Goal: Task Accomplishment & Management: Use online tool/utility

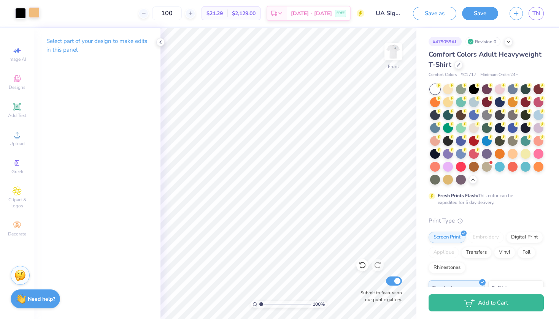
click at [37, 12] on div at bounding box center [34, 12] width 11 height 11
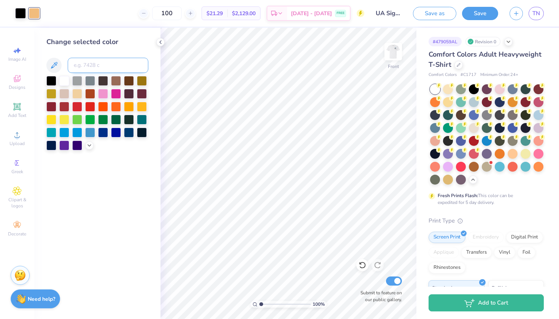
click at [93, 64] on input at bounding box center [108, 65] width 81 height 15
click at [76, 67] on input "c65114" at bounding box center [108, 65] width 81 height 15
type input "4"
type input "5177 c"
click at [77, 67] on input "5177 c" at bounding box center [108, 65] width 81 height 15
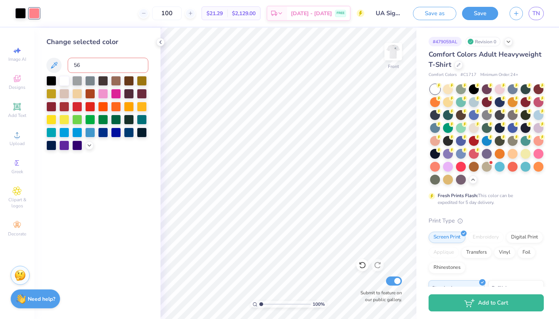
type input "56"
click at [111, 159] on div "Change selected color 56" at bounding box center [97, 174] width 126 height 292
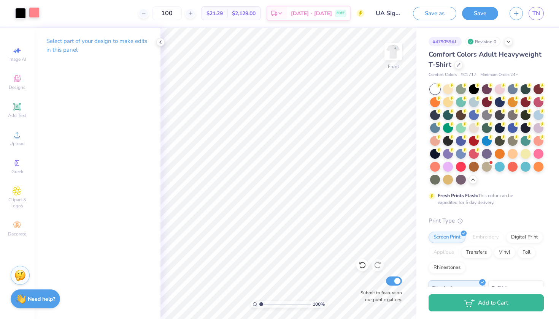
click at [33, 12] on div at bounding box center [34, 12] width 11 height 11
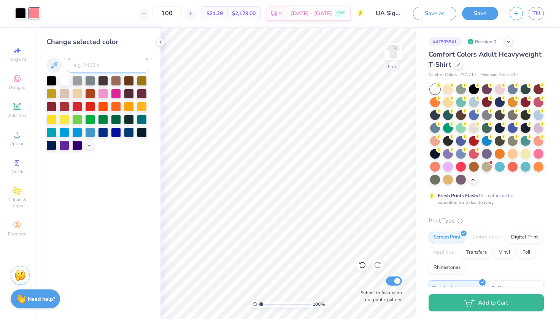
click at [98, 71] on input at bounding box center [108, 65] width 81 height 15
click at [53, 63] on icon at bounding box center [53, 65] width 9 height 9
click at [102, 63] on input at bounding box center [108, 65] width 81 height 15
click at [182, 11] on input "100" at bounding box center [167, 13] width 30 height 14
click at [386, 57] on img at bounding box center [393, 51] width 30 height 30
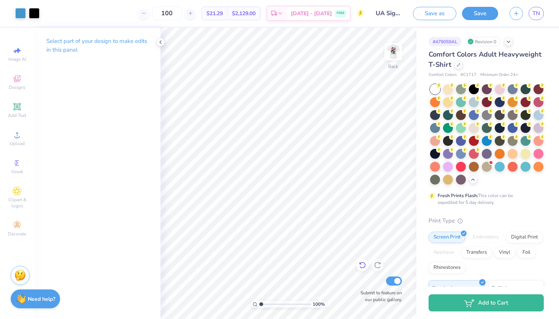
click at [358, 263] on div at bounding box center [362, 265] width 12 height 12
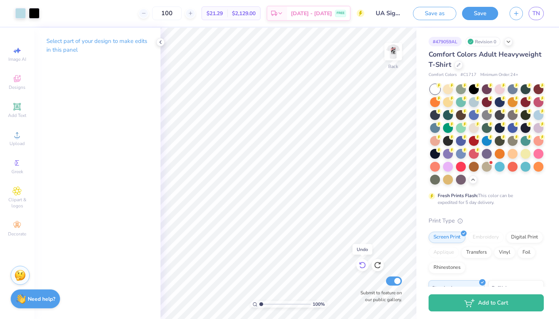
click at [358, 263] on div at bounding box center [362, 265] width 12 height 12
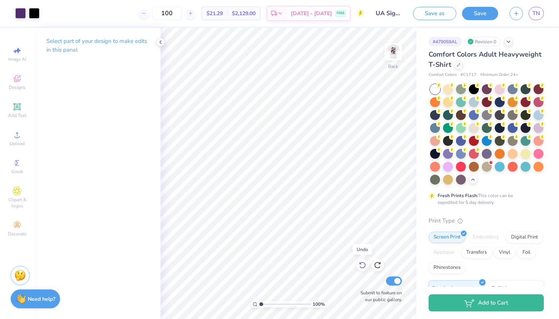
click at [358, 263] on div at bounding box center [362, 265] width 12 height 12
click at [18, 9] on div at bounding box center [20, 12] width 11 height 11
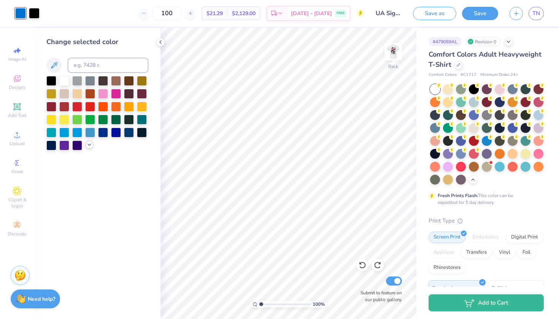
click at [90, 148] on icon at bounding box center [89, 145] width 6 height 6
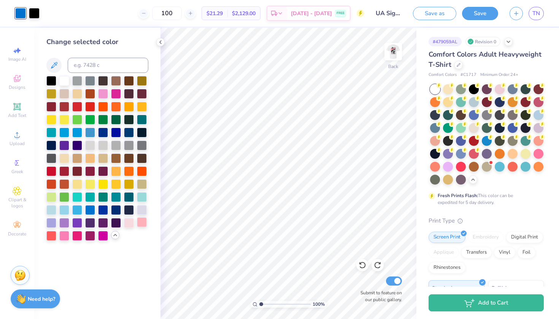
click at [141, 222] on div at bounding box center [142, 222] width 10 height 10
click at [390, 52] on img at bounding box center [393, 51] width 30 height 30
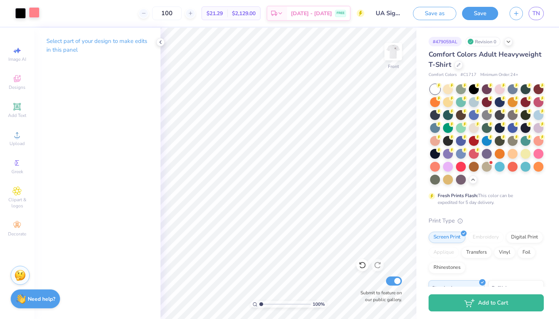
click at [39, 11] on div at bounding box center [34, 12] width 11 height 11
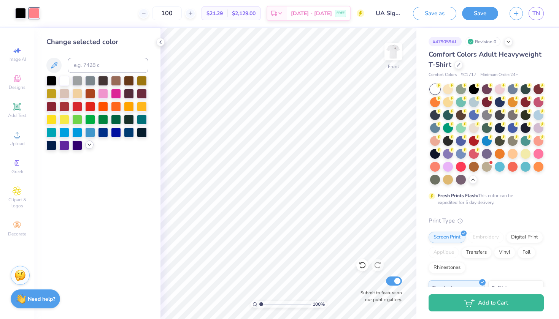
click at [87, 149] on div at bounding box center [89, 145] width 8 height 8
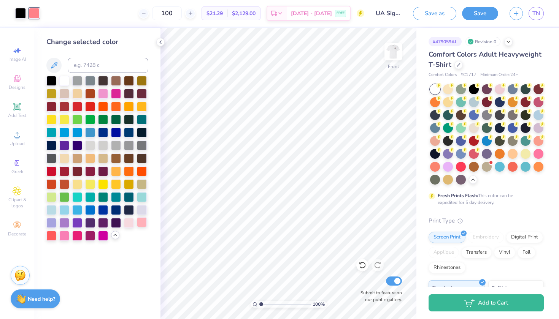
click at [141, 227] on div at bounding box center [142, 222] width 10 height 10
click at [396, 53] on img at bounding box center [393, 51] width 30 height 30
click at [409, 8] on div "Art colors 100 $21.29 Per Item $2,129.00 Total Est. Delivery [DATE] - [DATE] FR…" at bounding box center [279, 13] width 559 height 27
click at [388, 60] on img at bounding box center [393, 51] width 30 height 30
click at [95, 214] on div at bounding box center [90, 210] width 10 height 10
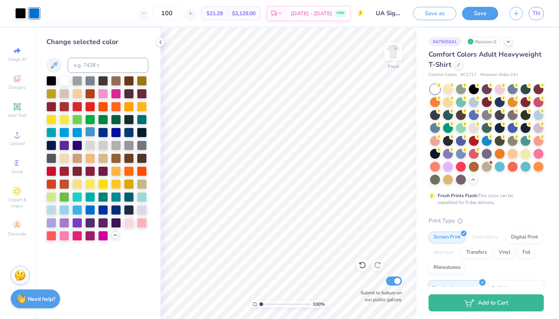
click at [92, 133] on div at bounding box center [90, 132] width 10 height 10
click at [103, 121] on div at bounding box center [103, 119] width 10 height 10
click at [79, 84] on div at bounding box center [77, 80] width 10 height 10
click at [118, 187] on div at bounding box center [116, 184] width 10 height 10
click at [101, 185] on div at bounding box center [103, 184] width 10 height 10
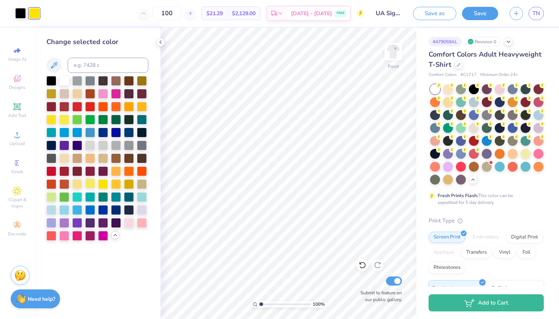
click at [89, 185] on div at bounding box center [90, 184] width 10 height 10
click at [65, 200] on div at bounding box center [64, 197] width 10 height 10
click at [112, 225] on div at bounding box center [116, 222] width 10 height 10
click at [105, 224] on div at bounding box center [103, 222] width 10 height 10
click at [119, 220] on div at bounding box center [116, 222] width 10 height 10
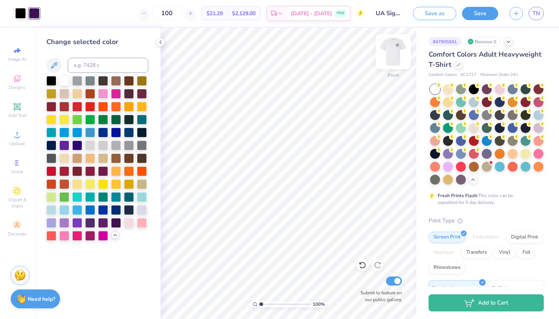
click at [384, 60] on img at bounding box center [393, 51] width 30 height 30
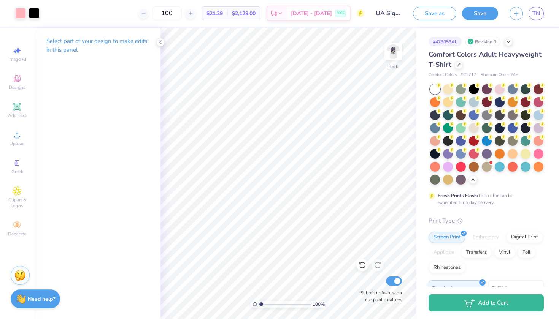
click at [385, 59] on img at bounding box center [392, 51] width 15 height 15
click at [398, 61] on div at bounding box center [393, 51] width 35 height 35
click at [38, 19] on div "Art colors" at bounding box center [20, 13] width 40 height 27
click at [32, 7] on div at bounding box center [34, 12] width 11 height 11
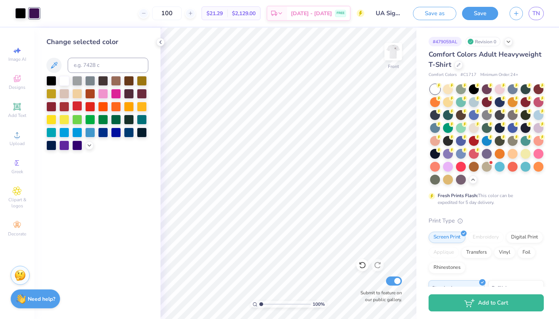
click at [78, 108] on div at bounding box center [77, 106] width 10 height 10
click at [62, 108] on div at bounding box center [64, 106] width 10 height 10
click at [50, 106] on div at bounding box center [51, 106] width 10 height 10
click at [90, 147] on icon at bounding box center [89, 145] width 6 height 6
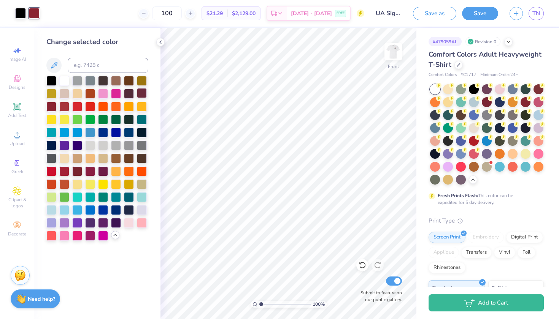
click at [137, 96] on div at bounding box center [142, 93] width 10 height 10
click at [93, 135] on div at bounding box center [90, 132] width 10 height 10
click at [399, 56] on img at bounding box center [393, 51] width 30 height 30
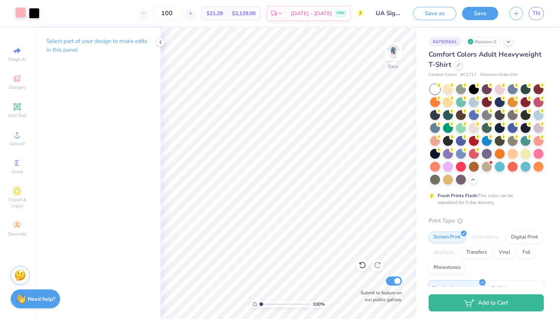
click at [24, 13] on div at bounding box center [20, 12] width 11 height 11
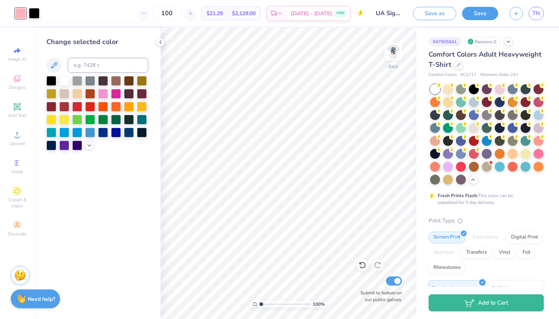
click at [84, 149] on div at bounding box center [97, 113] width 102 height 75
click at [88, 148] on icon at bounding box center [89, 145] width 6 height 6
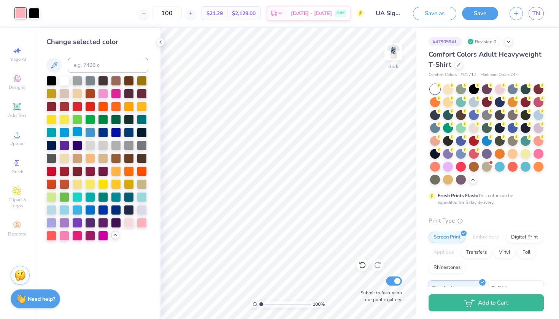
click at [79, 129] on div at bounding box center [77, 132] width 10 height 10
click at [114, 132] on div at bounding box center [116, 132] width 10 height 10
click at [102, 133] on div at bounding box center [103, 132] width 10 height 10
click at [92, 135] on div at bounding box center [90, 132] width 10 height 10
click at [90, 135] on div at bounding box center [90, 132] width 10 height 10
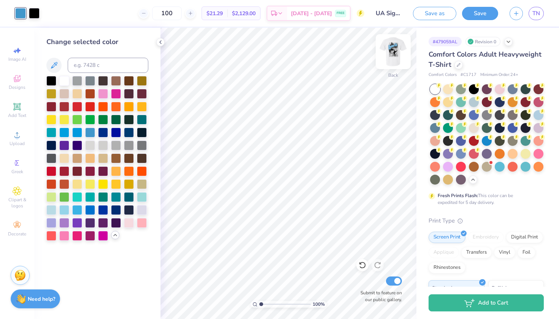
click at [391, 51] on img at bounding box center [393, 51] width 30 height 30
click at [391, 51] on img at bounding box center [392, 51] width 15 height 15
click at [103, 132] on div at bounding box center [103, 132] width 10 height 10
click at [103, 210] on div at bounding box center [103, 210] width 10 height 10
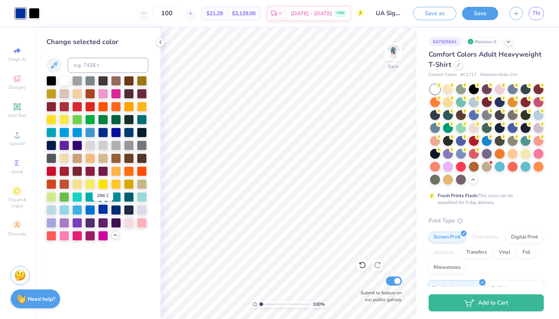
click at [103, 210] on div at bounding box center [103, 210] width 10 height 10
click at [386, 55] on img at bounding box center [393, 51] width 30 height 30
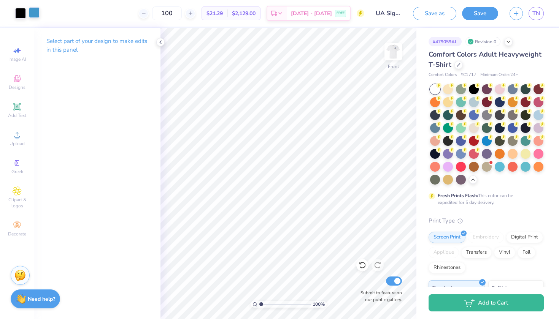
click at [35, 8] on div at bounding box center [34, 12] width 11 height 11
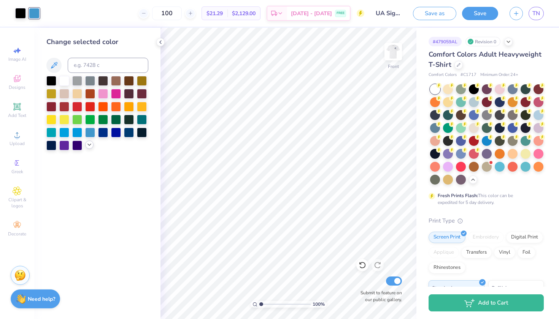
click at [88, 146] on icon at bounding box center [89, 145] width 6 height 6
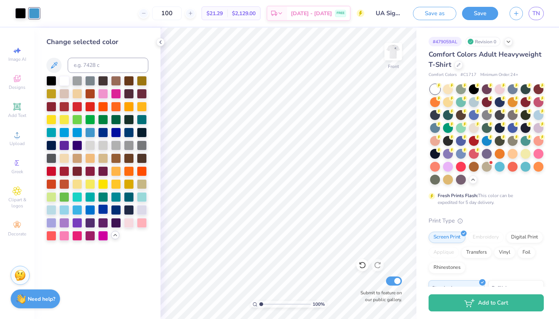
click at [103, 210] on div at bounding box center [103, 210] width 10 height 10
click at [394, 59] on img at bounding box center [393, 51] width 30 height 30
click at [394, 56] on img at bounding box center [393, 51] width 30 height 30
click at [113, 225] on div at bounding box center [116, 222] width 10 height 10
click at [105, 225] on div at bounding box center [103, 222] width 10 height 10
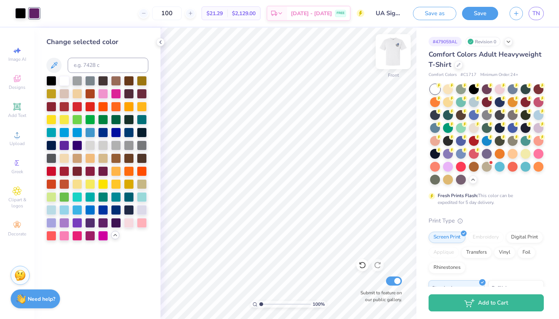
click at [392, 55] on img at bounding box center [393, 51] width 30 height 30
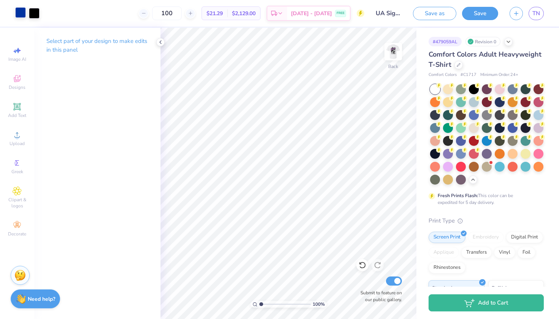
click at [20, 9] on div at bounding box center [20, 12] width 11 height 11
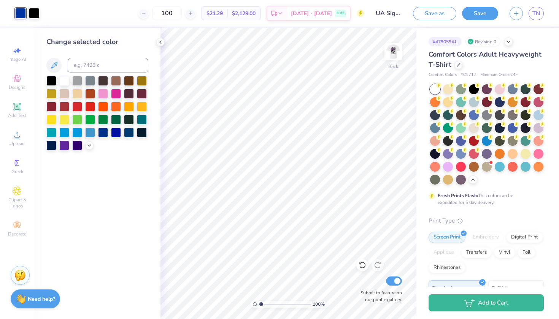
click at [85, 144] on div at bounding box center [97, 113] width 102 height 75
click at [89, 147] on icon at bounding box center [89, 145] width 6 height 6
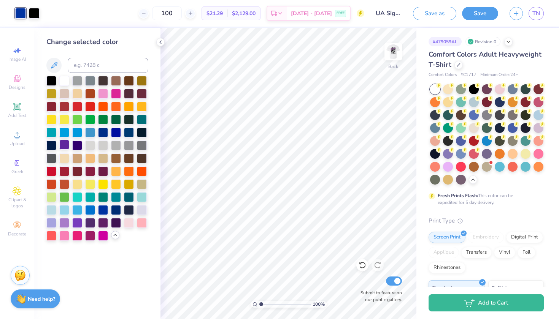
click at [65, 143] on div at bounding box center [64, 145] width 10 height 10
click at [391, 59] on img at bounding box center [393, 51] width 30 height 30
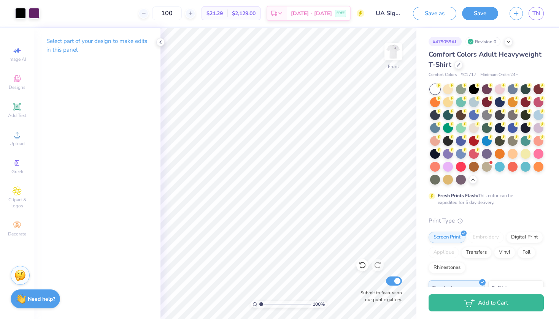
click at [27, 10] on div at bounding box center [27, 13] width 24 height 11
click at [30, 11] on div at bounding box center [34, 12] width 11 height 11
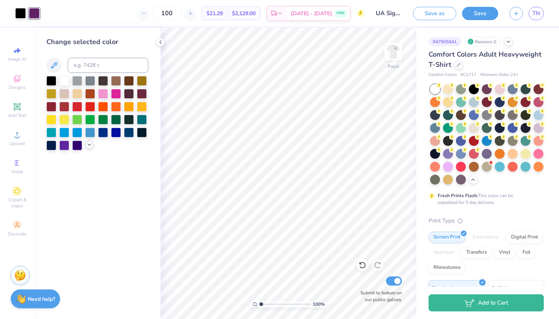
click at [86, 144] on icon at bounding box center [89, 145] width 6 height 6
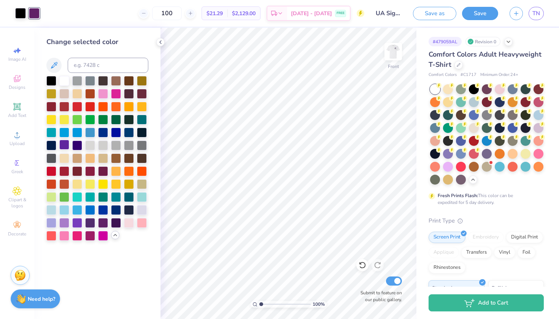
click at [66, 146] on div at bounding box center [64, 145] width 10 height 10
click at [103, 222] on div at bounding box center [103, 222] width 10 height 10
click at [114, 226] on div at bounding box center [116, 222] width 10 height 10
click at [89, 224] on div at bounding box center [90, 222] width 10 height 10
click at [393, 52] on img at bounding box center [393, 51] width 30 height 30
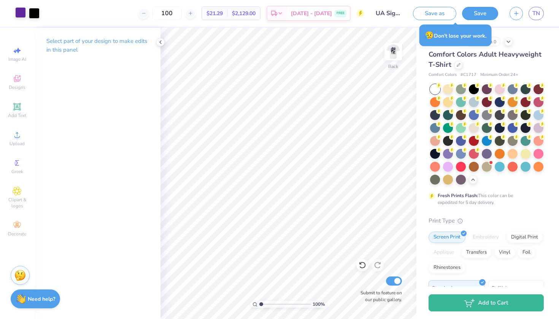
click at [22, 19] on div "Art colors" at bounding box center [20, 13] width 40 height 27
click at [22, 26] on div "Art colors" at bounding box center [20, 13] width 40 height 27
click at [22, 17] on div at bounding box center [20, 12] width 11 height 11
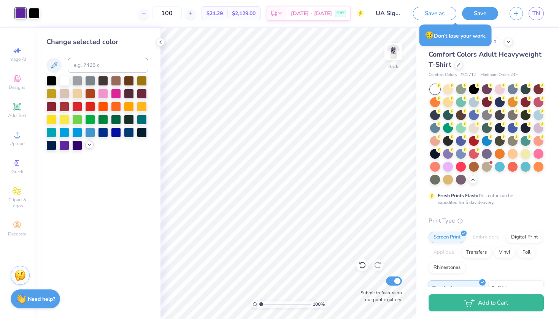
click at [93, 147] on div at bounding box center [89, 145] width 8 height 8
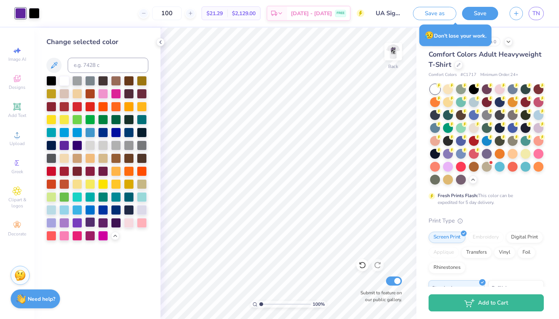
click at [89, 223] on div at bounding box center [90, 222] width 10 height 10
click at [79, 222] on div at bounding box center [77, 222] width 10 height 10
click at [84, 222] on div at bounding box center [97, 158] width 102 height 165
click at [88, 224] on div at bounding box center [90, 222] width 10 height 10
click at [398, 51] on img at bounding box center [393, 51] width 30 height 30
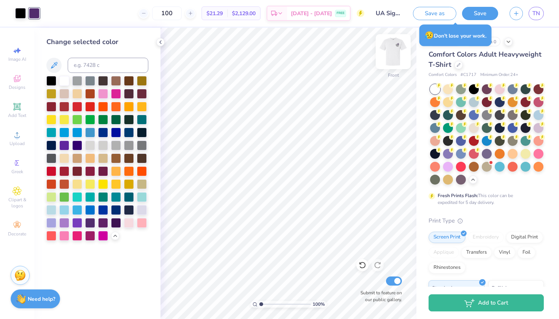
click at [389, 49] on img at bounding box center [393, 51] width 30 height 30
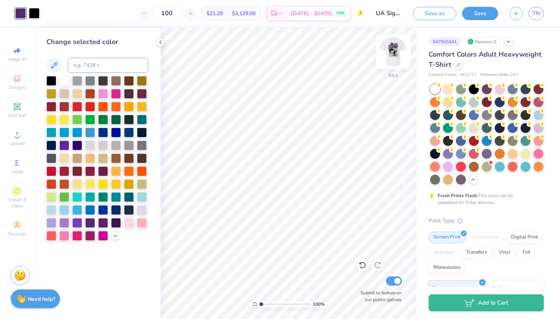
click at [389, 44] on img at bounding box center [393, 51] width 30 height 30
click at [101, 144] on div at bounding box center [103, 145] width 10 height 10
click at [94, 83] on div at bounding box center [90, 80] width 10 height 10
click at [79, 81] on div at bounding box center [77, 80] width 10 height 10
click at [102, 144] on div at bounding box center [103, 145] width 10 height 10
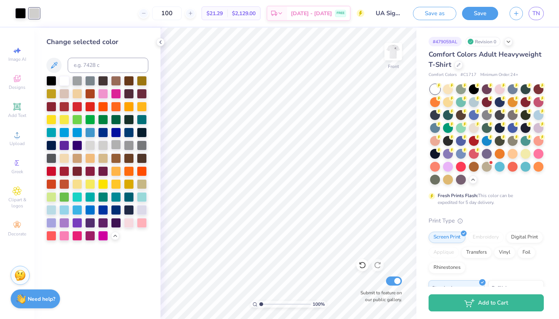
click at [114, 146] on div at bounding box center [116, 145] width 10 height 10
click at [124, 146] on div at bounding box center [129, 145] width 10 height 10
click at [387, 50] on img at bounding box center [393, 51] width 30 height 30
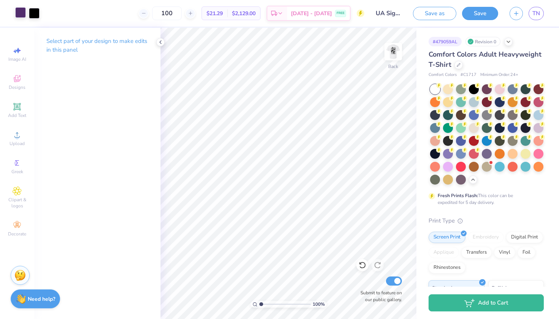
click at [17, 8] on div at bounding box center [20, 12] width 11 height 11
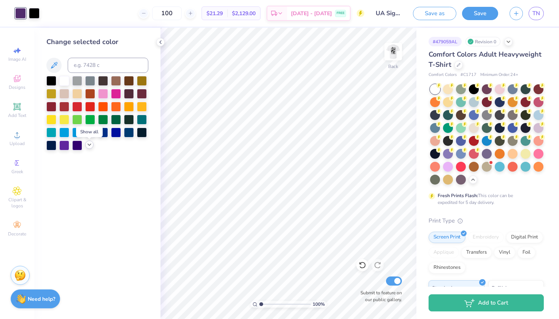
click at [89, 146] on icon at bounding box center [89, 145] width 6 height 6
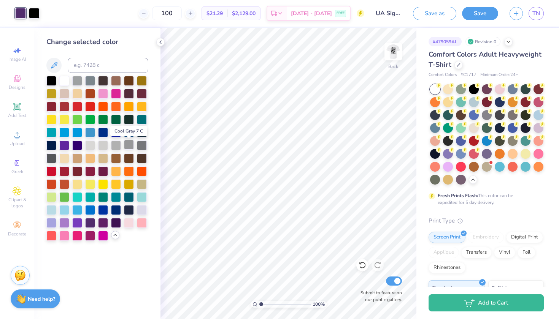
click at [128, 148] on div at bounding box center [129, 145] width 10 height 10
click at [391, 48] on img at bounding box center [393, 51] width 30 height 30
click at [78, 83] on div at bounding box center [77, 80] width 10 height 10
click at [393, 46] on img at bounding box center [393, 51] width 30 height 30
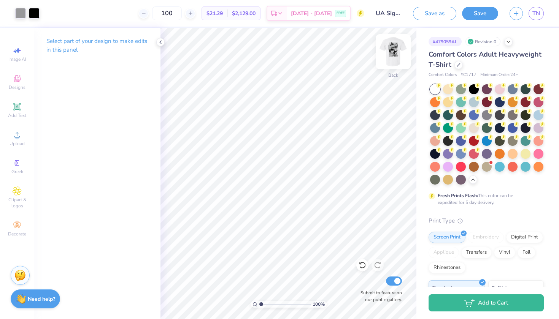
click at [396, 45] on img at bounding box center [393, 51] width 30 height 30
click at [38, 14] on div at bounding box center [34, 12] width 11 height 11
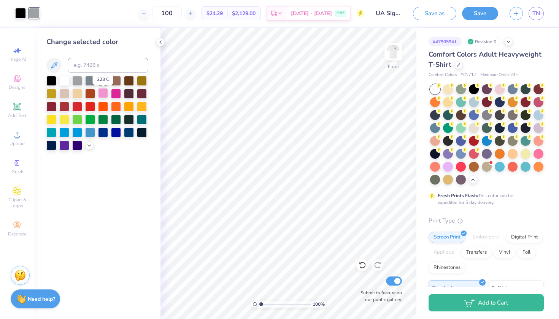
click at [102, 97] on div at bounding box center [103, 93] width 10 height 10
click at [91, 149] on div at bounding box center [89, 145] width 8 height 8
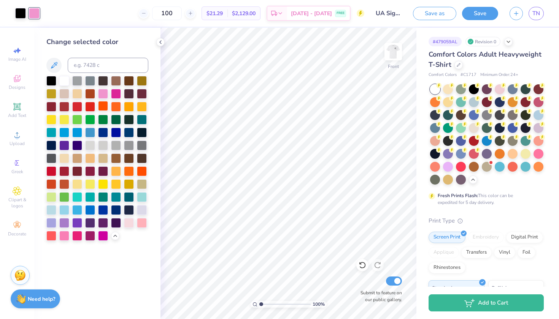
click at [106, 109] on div at bounding box center [103, 106] width 10 height 10
click at [117, 109] on div at bounding box center [116, 106] width 10 height 10
click at [124, 109] on div at bounding box center [129, 106] width 10 height 10
click at [137, 106] on div at bounding box center [142, 106] width 10 height 10
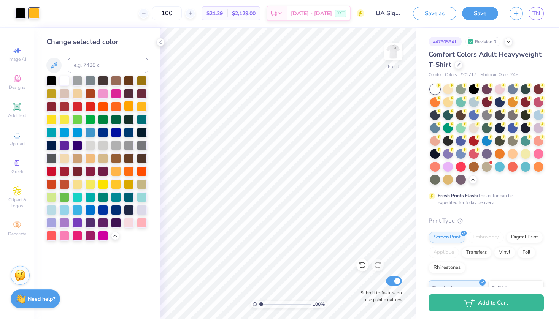
click at [132, 107] on div at bounding box center [129, 106] width 10 height 10
click at [395, 56] on img at bounding box center [393, 51] width 30 height 30
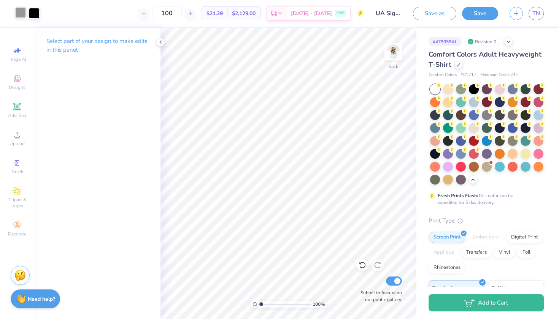
click at [18, 12] on div at bounding box center [20, 12] width 11 height 11
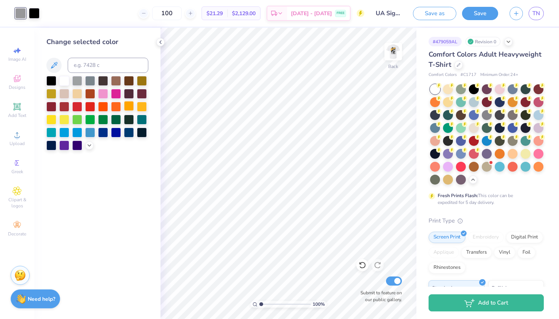
click at [131, 108] on div at bounding box center [129, 106] width 10 height 10
click at [384, 51] on div at bounding box center [393, 51] width 35 height 35
click at [87, 146] on icon at bounding box center [89, 145] width 6 height 6
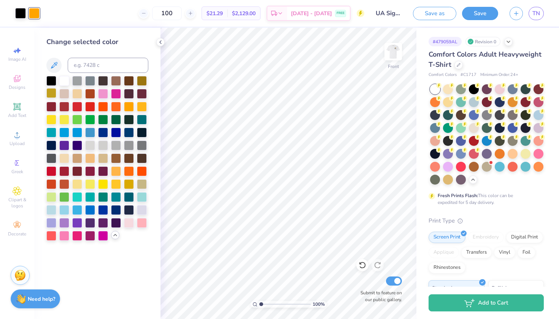
click at [48, 95] on div at bounding box center [51, 93] width 10 height 10
click at [403, 49] on img at bounding box center [393, 51] width 30 height 30
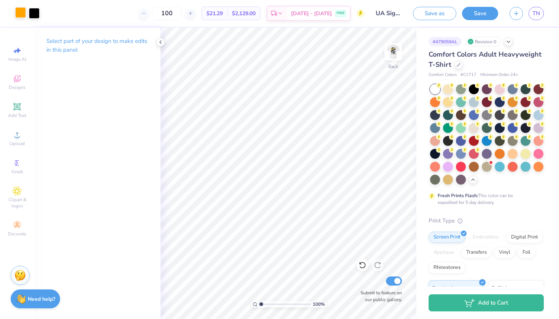
click at [24, 16] on div at bounding box center [20, 12] width 11 height 11
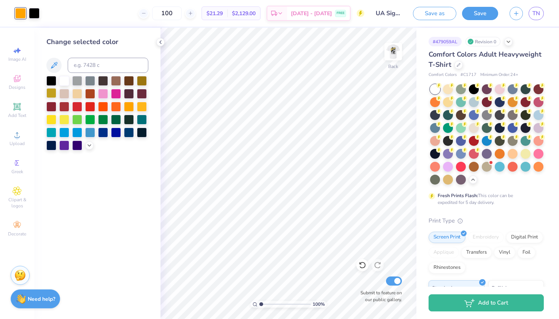
click at [52, 93] on div at bounding box center [51, 93] width 10 height 10
click at [390, 54] on img at bounding box center [393, 51] width 30 height 30
click at [390, 54] on img at bounding box center [392, 51] width 15 height 15
click at [92, 146] on icon at bounding box center [89, 145] width 6 height 6
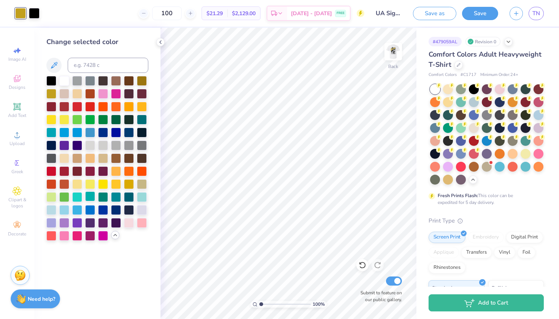
click at [91, 194] on div at bounding box center [90, 197] width 10 height 10
click at [64, 197] on div at bounding box center [64, 197] width 10 height 10
click at [79, 188] on div at bounding box center [77, 184] width 10 height 10
click at [67, 184] on div at bounding box center [64, 184] width 10 height 10
click at [132, 135] on div at bounding box center [129, 132] width 10 height 10
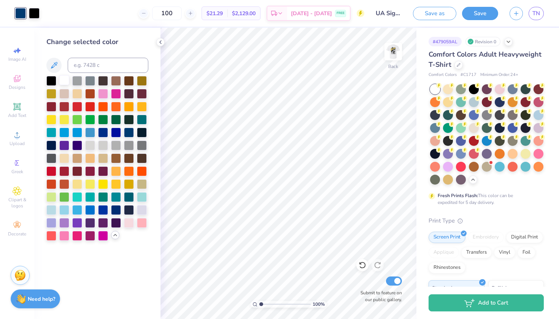
click at [63, 80] on div at bounding box center [64, 80] width 10 height 10
click at [90, 122] on div at bounding box center [90, 119] width 10 height 10
click at [34, 16] on div at bounding box center [34, 12] width 11 height 11
click at [66, 81] on div at bounding box center [64, 80] width 10 height 10
click at [473, 88] on div at bounding box center [474, 89] width 10 height 10
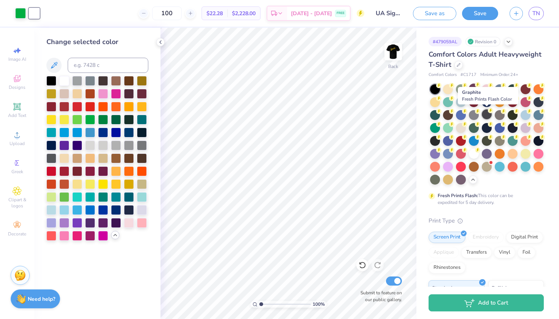
click at [487, 114] on div at bounding box center [487, 114] width 10 height 10
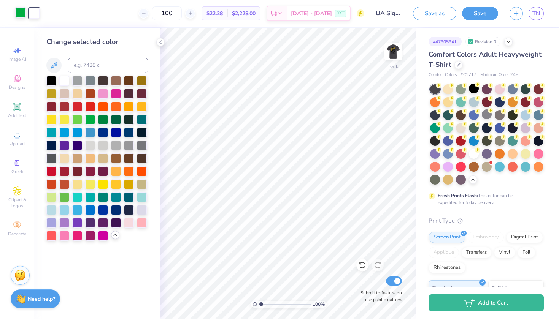
click at [22, 11] on div at bounding box center [20, 12] width 11 height 11
click at [87, 131] on div at bounding box center [90, 132] width 10 height 10
click at [399, 56] on img at bounding box center [393, 51] width 30 height 30
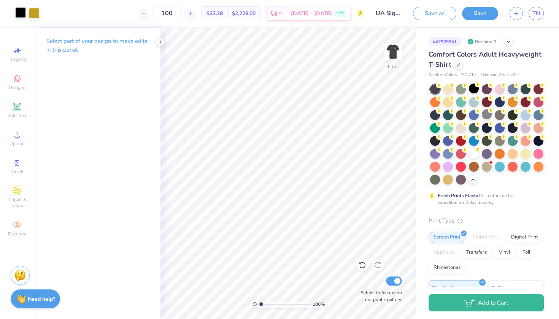
click at [22, 11] on div at bounding box center [20, 12] width 11 height 11
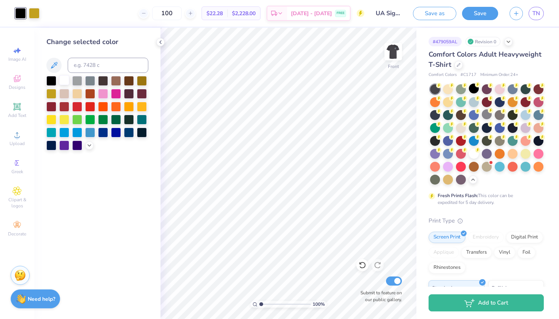
click at [68, 82] on div at bounding box center [64, 80] width 10 height 10
click at [32, 14] on div at bounding box center [34, 12] width 11 height 11
click at [88, 145] on icon at bounding box center [89, 145] width 6 height 6
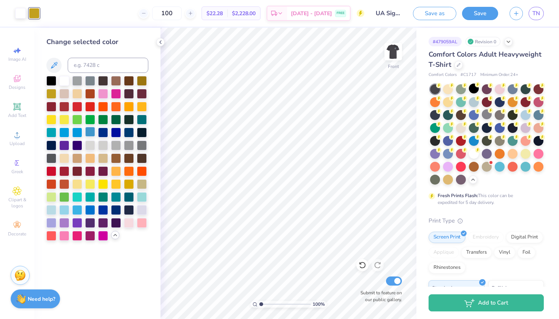
click at [89, 135] on div at bounding box center [90, 132] width 10 height 10
click at [400, 57] on img at bounding box center [393, 51] width 30 height 30
click at [392, 64] on div "Front" at bounding box center [392, 56] width 17 height 27
click at [392, 59] on img at bounding box center [392, 51] width 15 height 15
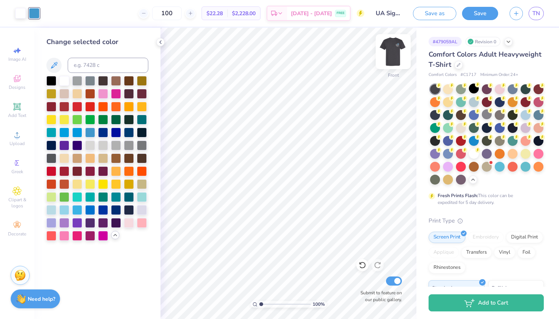
click at [392, 64] on img at bounding box center [393, 51] width 30 height 30
click at [488, 152] on div at bounding box center [487, 153] width 10 height 10
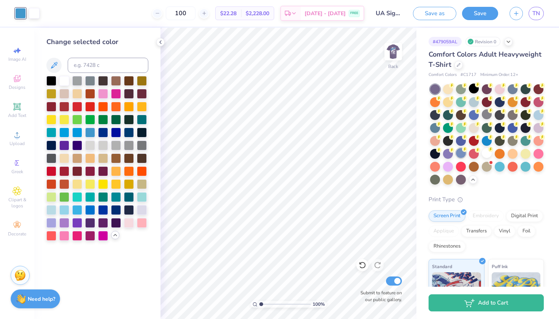
click at [462, 154] on div at bounding box center [461, 153] width 10 height 10
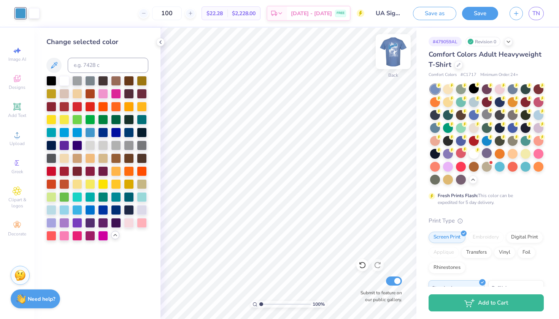
click at [396, 48] on img at bounding box center [393, 51] width 30 height 30
click at [398, 50] on img at bounding box center [393, 51] width 30 height 30
click at [40, 12] on div at bounding box center [34, 12] width 11 height 11
click at [51, 81] on div at bounding box center [51, 80] width 10 height 10
click at [389, 53] on img at bounding box center [393, 51] width 30 height 30
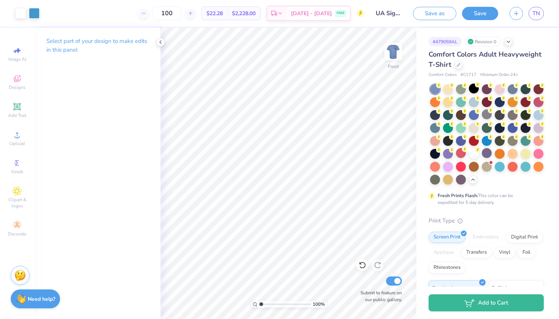
click at [27, 17] on div at bounding box center [27, 13] width 24 height 11
click at [20, 14] on div at bounding box center [20, 12] width 11 height 11
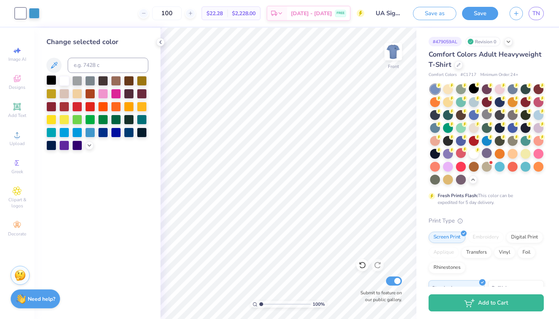
click at [47, 81] on div at bounding box center [51, 80] width 10 height 10
click at [498, 88] on div at bounding box center [500, 89] width 10 height 10
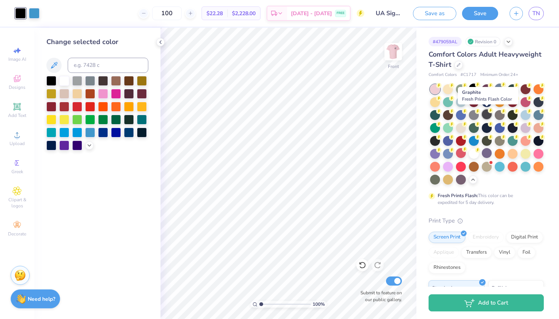
click at [485, 117] on div at bounding box center [487, 114] width 10 height 10
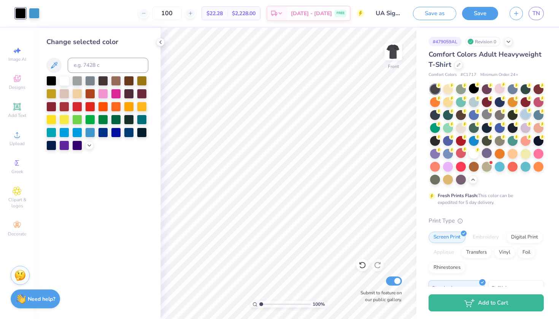
click at [522, 114] on div at bounding box center [525, 114] width 10 height 10
click at [476, 101] on div at bounding box center [474, 102] width 10 height 10
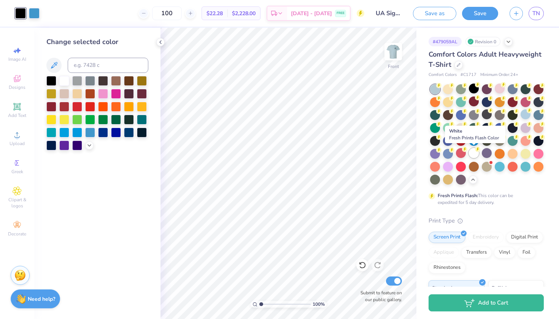
click at [474, 154] on div at bounding box center [474, 153] width 10 height 10
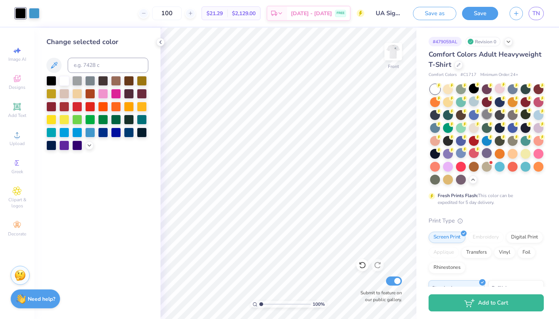
click at [484, 115] on div at bounding box center [487, 114] width 10 height 10
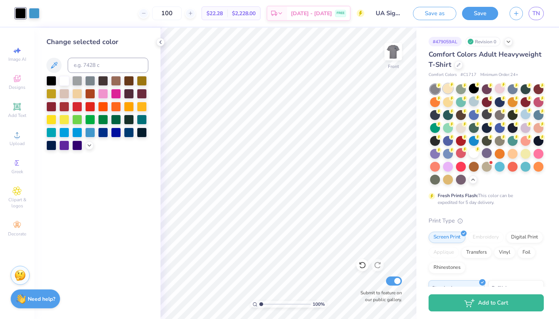
click at [449, 90] on div at bounding box center [448, 89] width 10 height 10
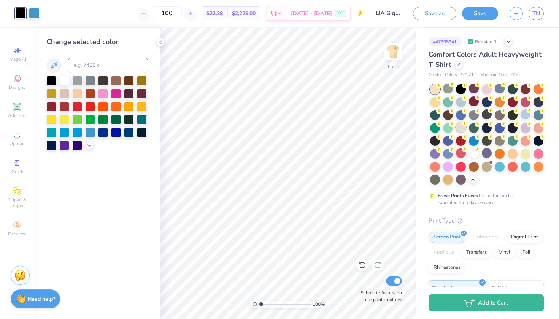
click at [461, 125] on div at bounding box center [461, 127] width 10 height 10
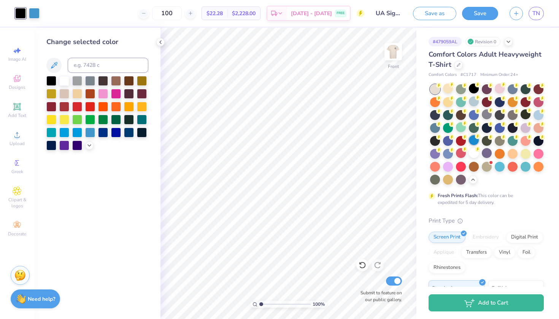
click at [469, 139] on div at bounding box center [474, 140] width 10 height 10
click at [489, 144] on div at bounding box center [487, 140] width 10 height 10
click at [512, 133] on div at bounding box center [487, 134] width 114 height 100
click at [455, 60] on div "Comfort Colors Adult Heavyweight T-Shirt" at bounding box center [485, 59] width 115 height 21
click at [456, 62] on div at bounding box center [458, 64] width 8 height 8
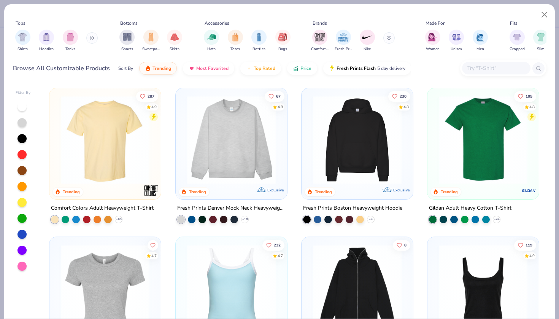
click at [495, 68] on input "text" at bounding box center [495, 68] width 59 height 9
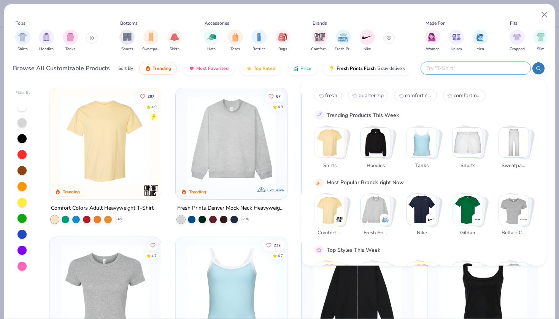
click at [460, 71] on input "text" at bounding box center [475, 68] width 100 height 9
type input "beefy"
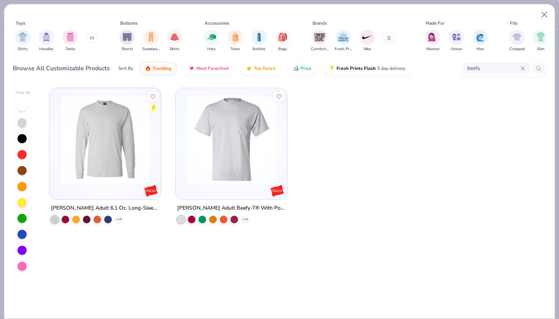
click at [266, 141] on img at bounding box center [231, 140] width 96 height 89
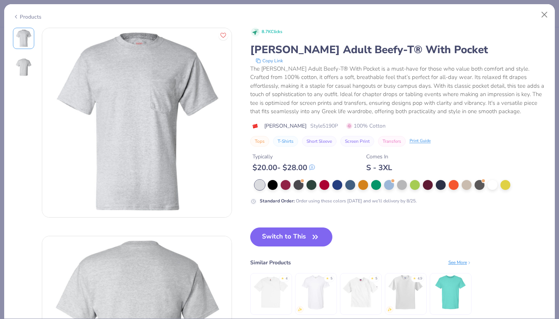
click at [279, 222] on div "8.7K Clicks [PERSON_NAME] Adult Beefy-T® With Pocket Copy Link The [PERSON_NAME…" at bounding box center [398, 179] width 296 height 303
click at [283, 242] on button "Switch to This" at bounding box center [291, 237] width 82 height 19
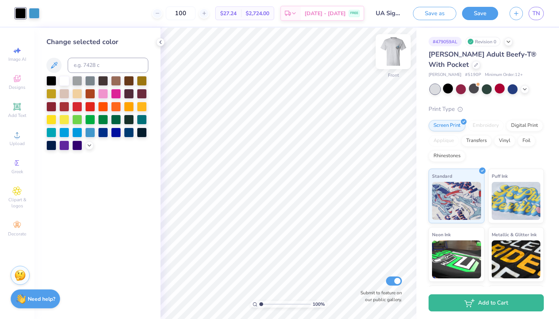
click at [401, 54] on img at bounding box center [393, 51] width 30 height 30
click at [396, 57] on img at bounding box center [393, 51] width 30 height 30
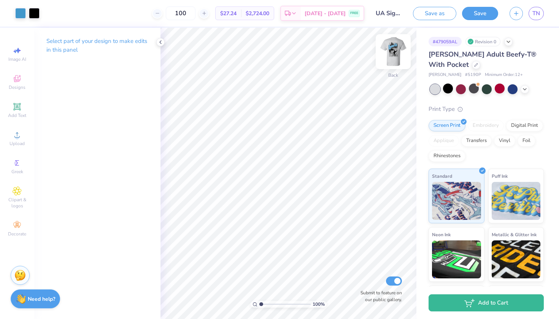
click at [401, 54] on img at bounding box center [393, 51] width 30 height 30
click at [390, 57] on img at bounding box center [393, 51] width 30 height 30
click at [390, 57] on img at bounding box center [392, 51] width 15 height 15
